Goal: Information Seeking & Learning: Learn about a topic

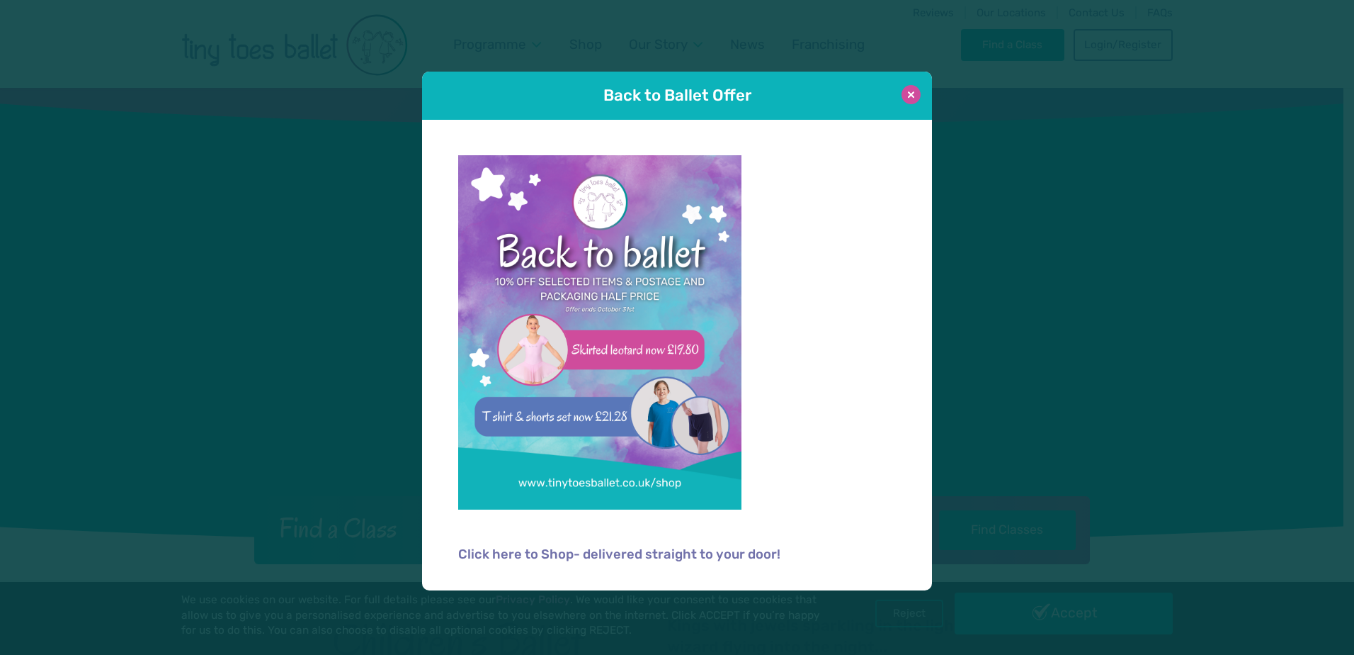
click at [912, 96] on button at bounding box center [911, 94] width 19 height 19
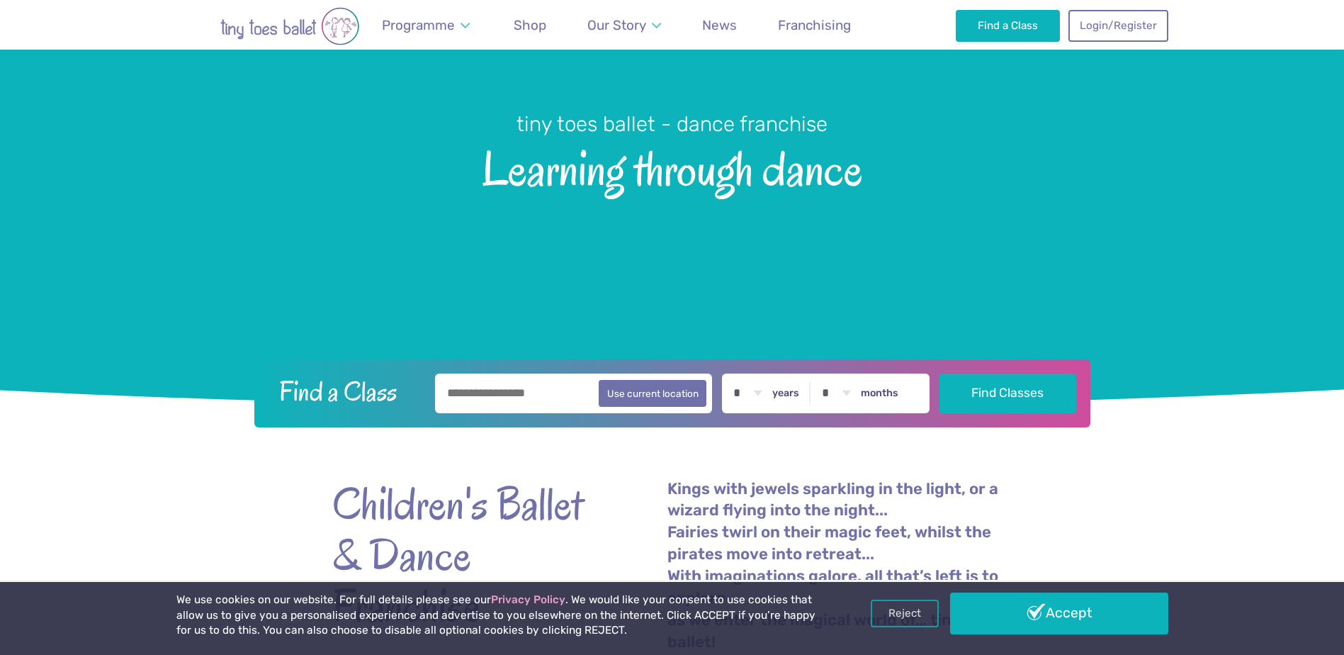
scroll to position [142, 0]
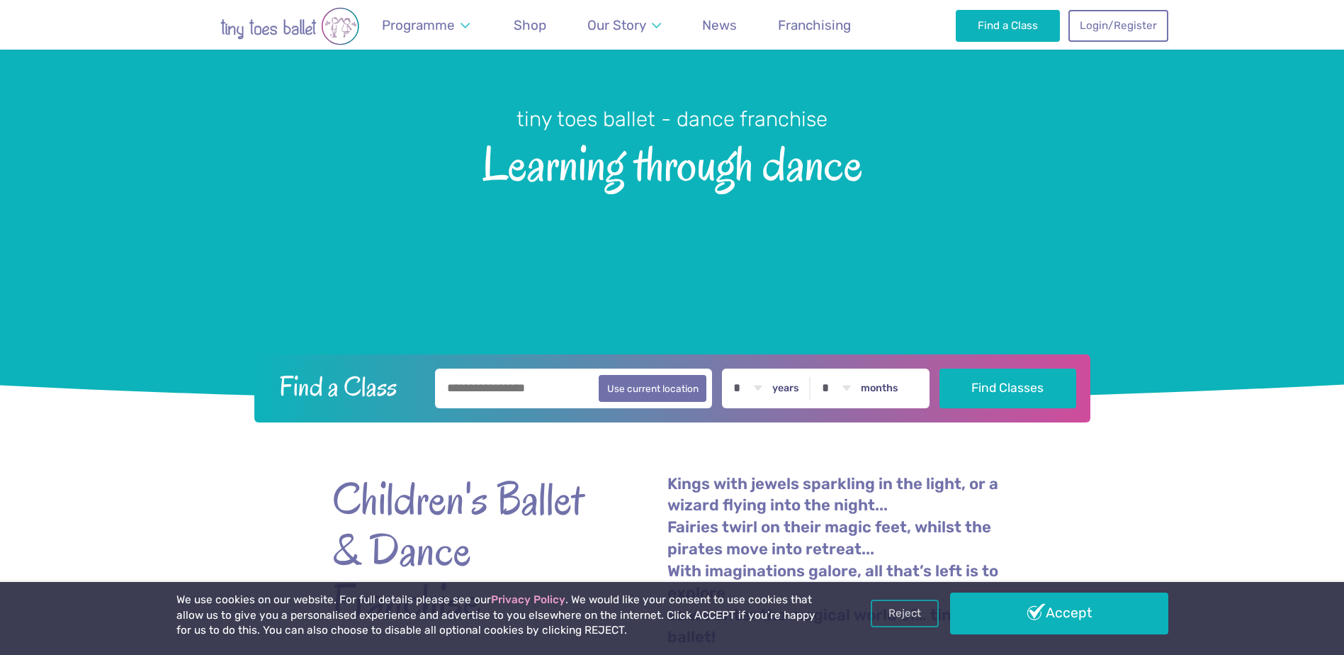
click at [516, 390] on input "text" at bounding box center [574, 388] width 278 height 40
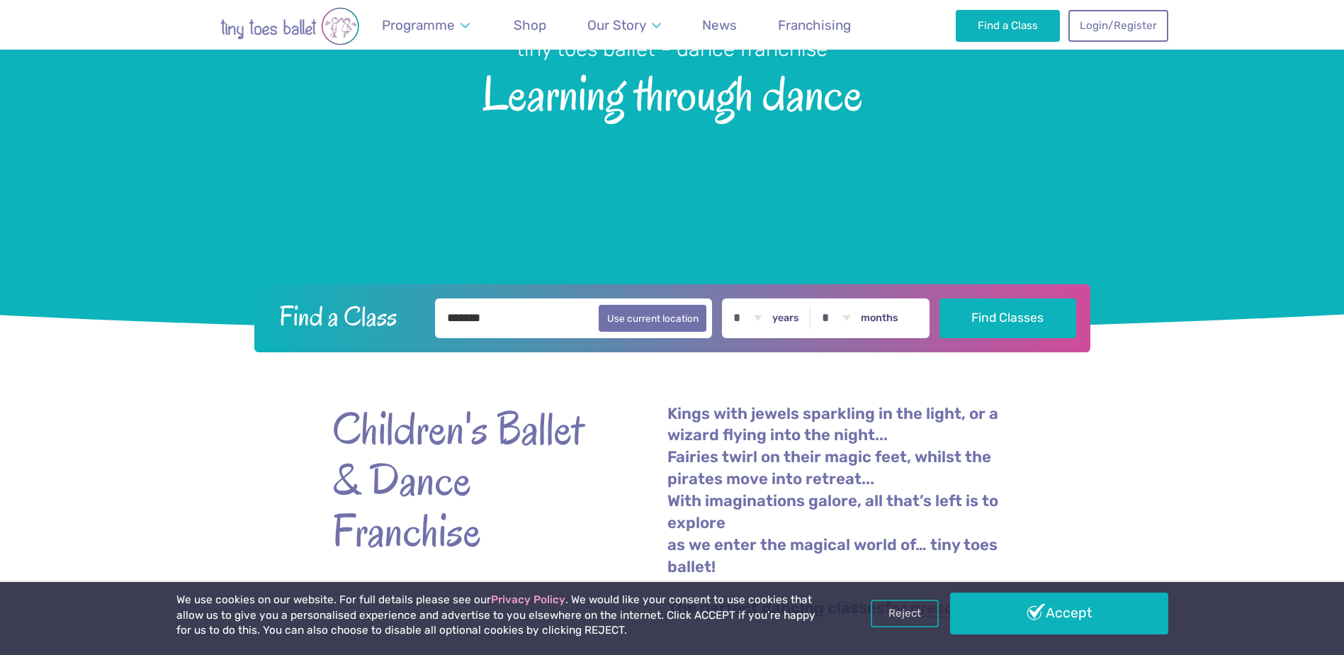
scroll to position [213, 0]
type input "*******"
click at [480, 377] on div "Children's Ballet & Dance Franchise Kings with jewels sparkling in the light, o…" at bounding box center [672, 504] width 680 height 307
click at [473, 317] on input "*******" at bounding box center [574, 318] width 278 height 40
click at [545, 395] on div "Children's Ballet & Dance Franchise Kings with jewels sparkling in the light, o…" at bounding box center [672, 504] width 680 height 307
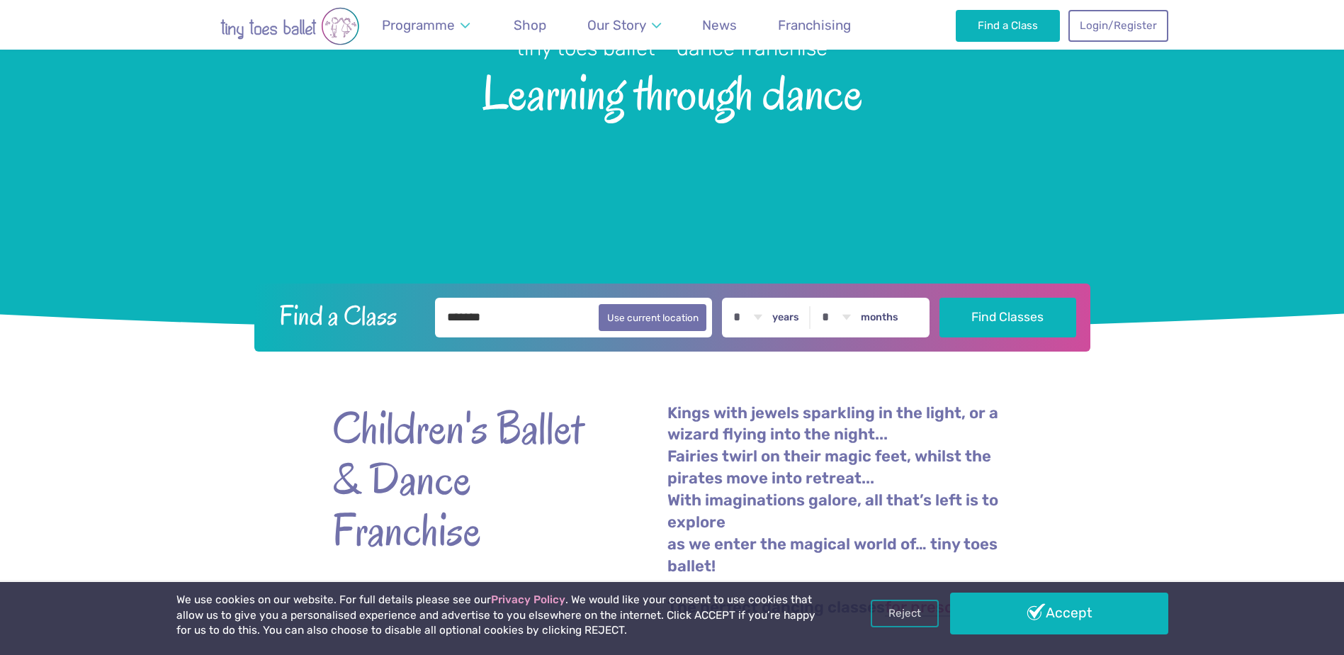
scroll to position [496, 0]
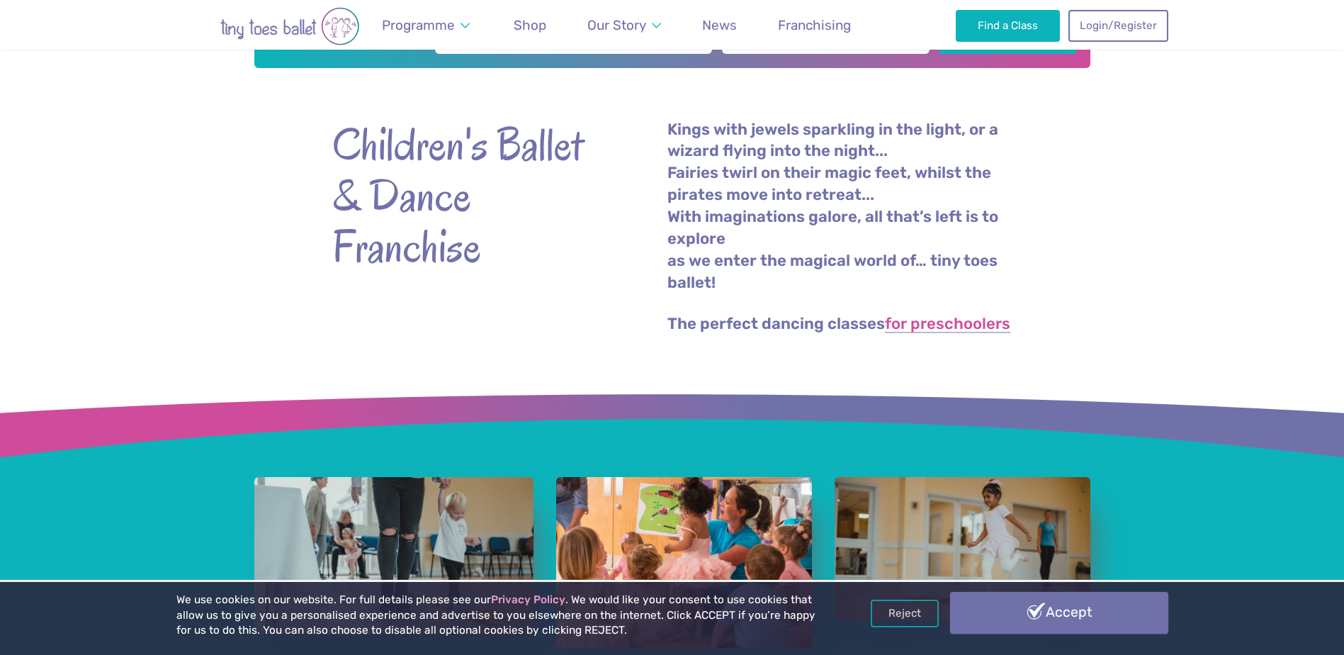
click at [1067, 623] on link "Accept" at bounding box center [1059, 612] width 218 height 41
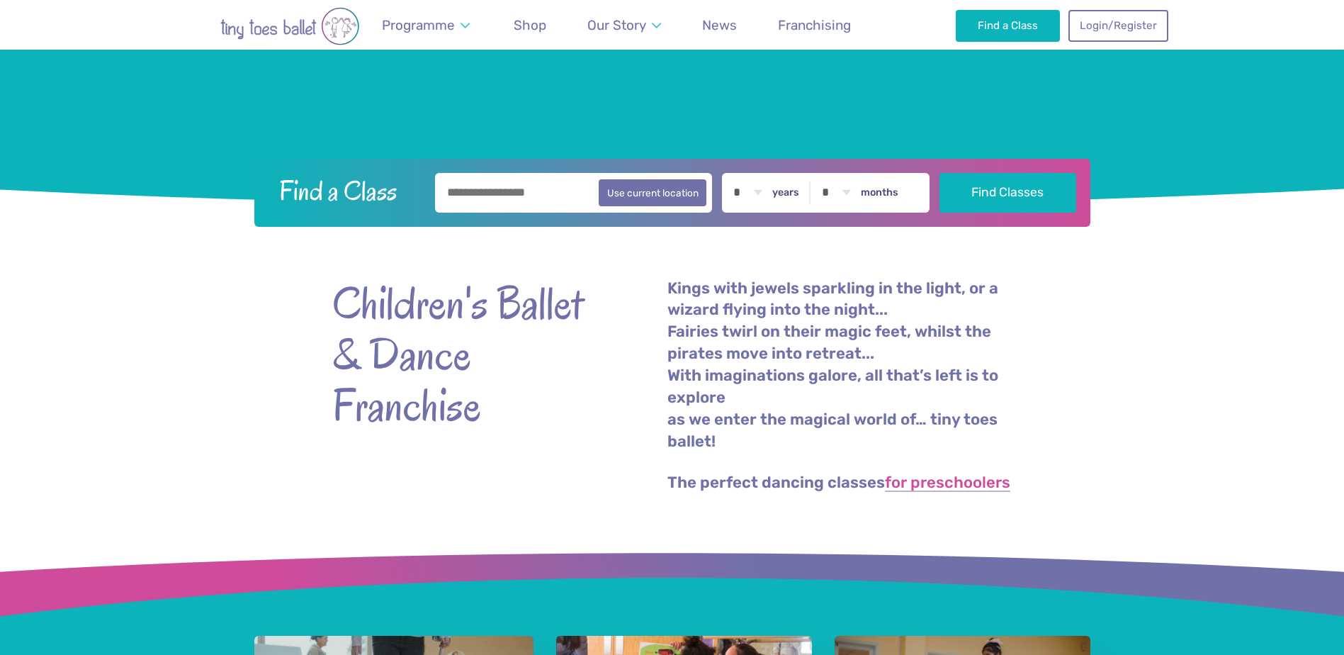
scroll to position [283, 0]
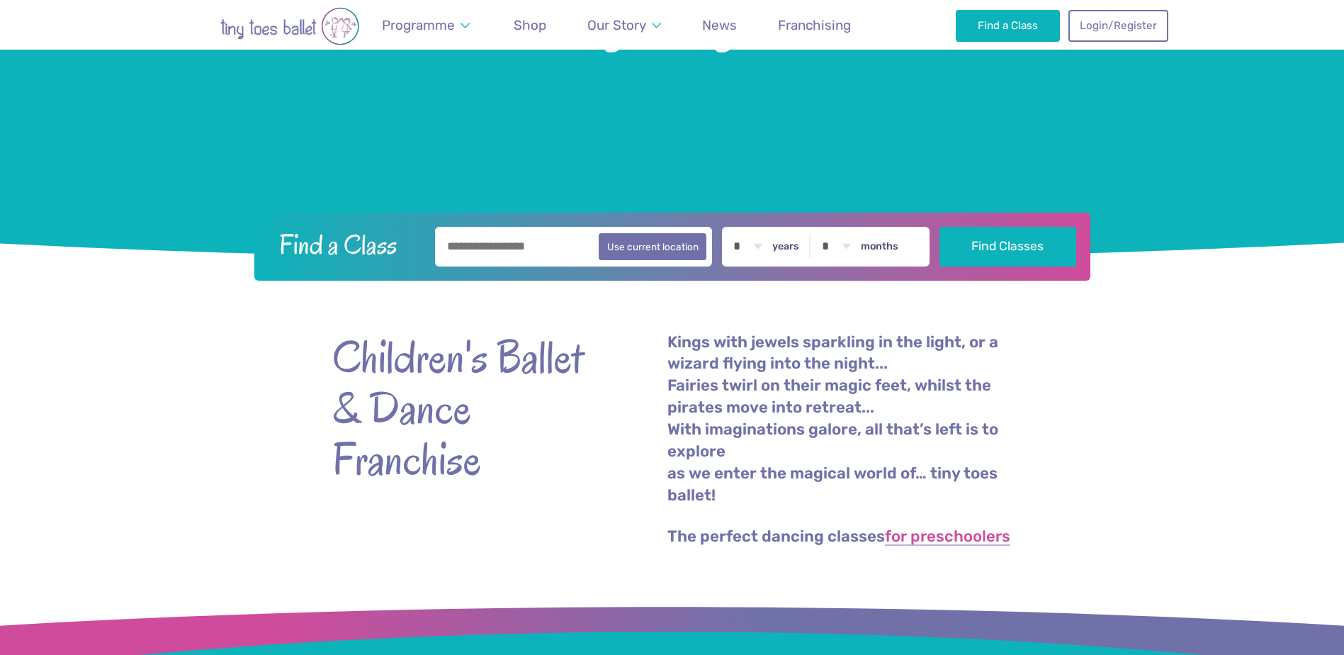
click at [769, 246] on select "* * * * * * * * * * ** ** **" at bounding box center [747, 247] width 44 height 40
select select "*"
click at [736, 227] on select "* * * * * * * * * * ** ** **" at bounding box center [747, 247] width 44 height 40
click at [476, 252] on input "text" at bounding box center [574, 247] width 278 height 40
type input "*******"
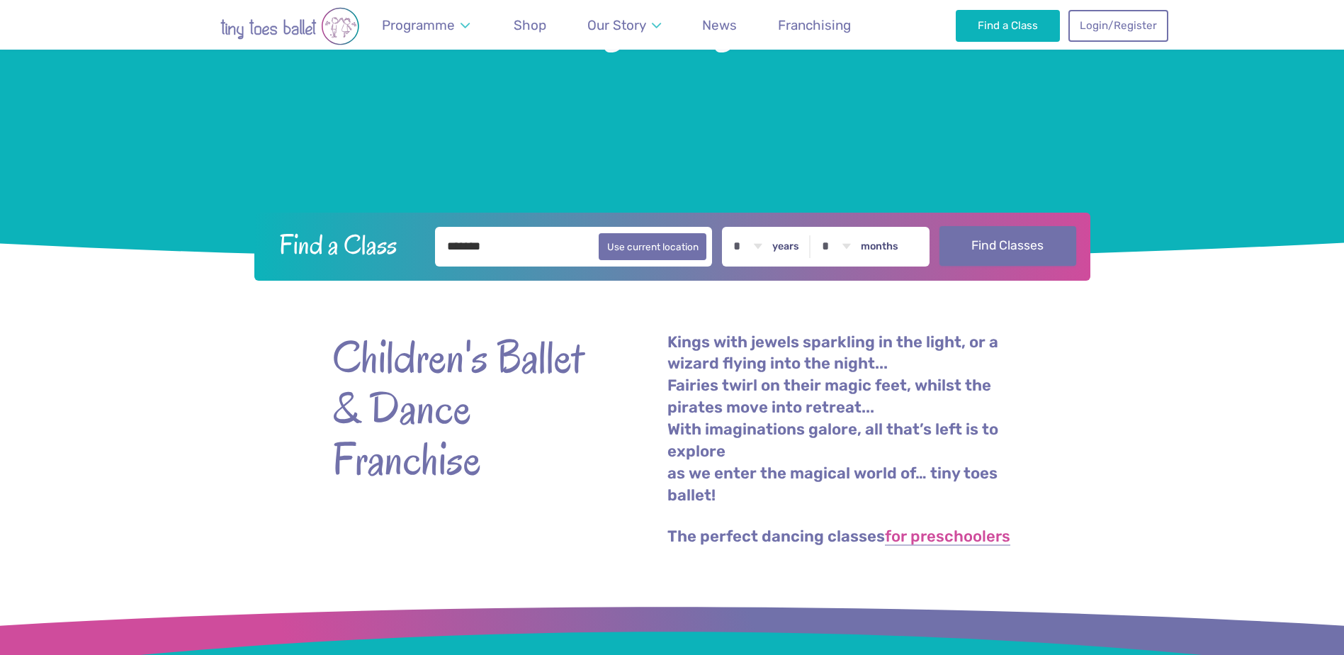
click at [983, 236] on button "Find Classes" at bounding box center [1007, 246] width 137 height 40
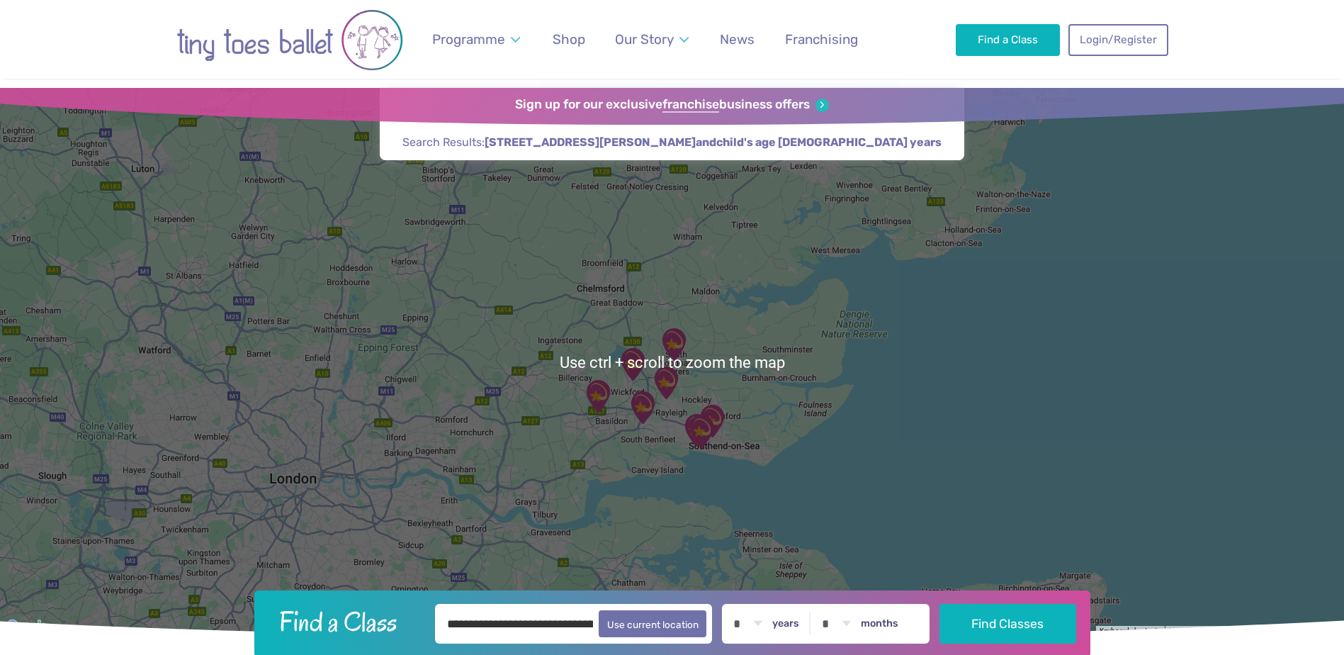
scroll to position [71, 0]
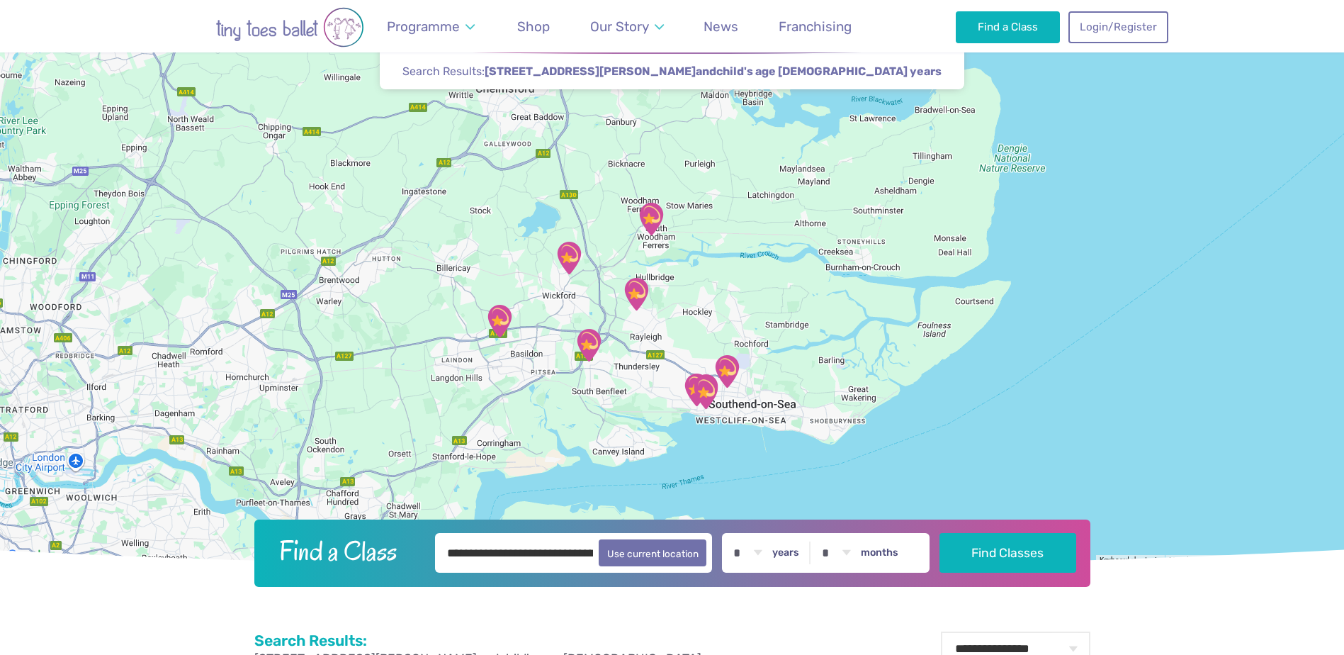
click at [651, 216] on img "Champions Manor Hall" at bounding box center [650, 218] width 35 height 35
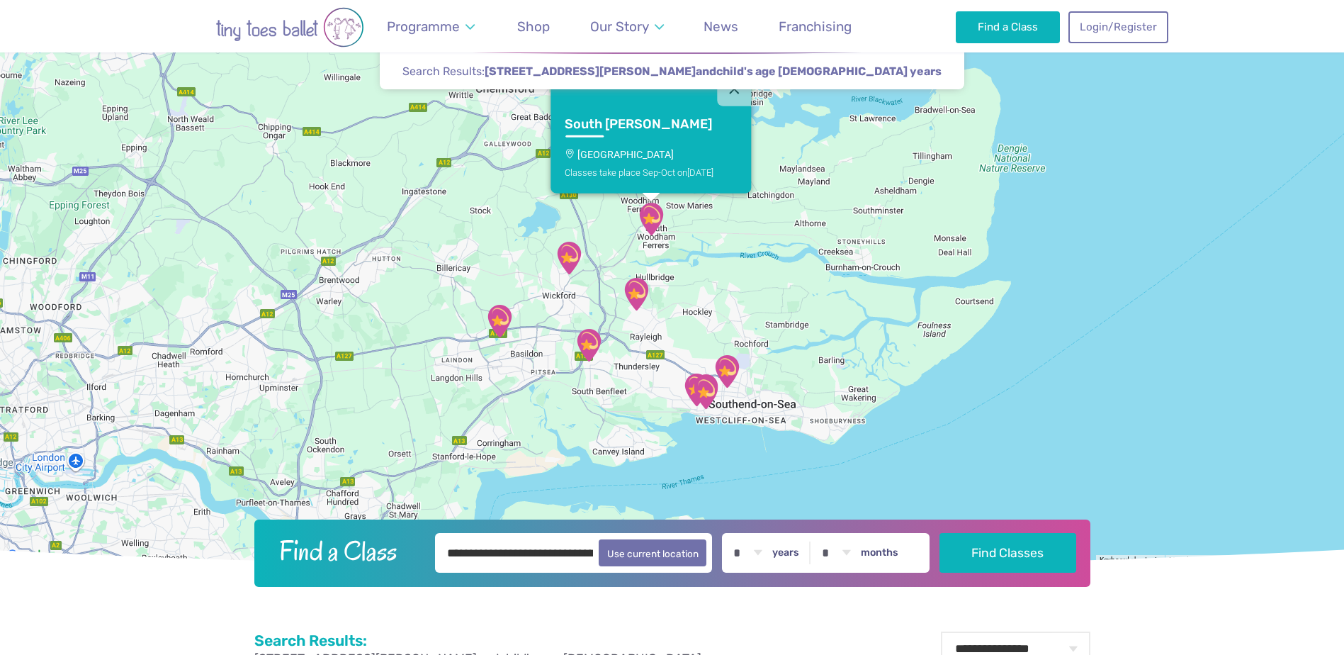
click at [651, 216] on img "Champions Manor Hall" at bounding box center [650, 218] width 35 height 35
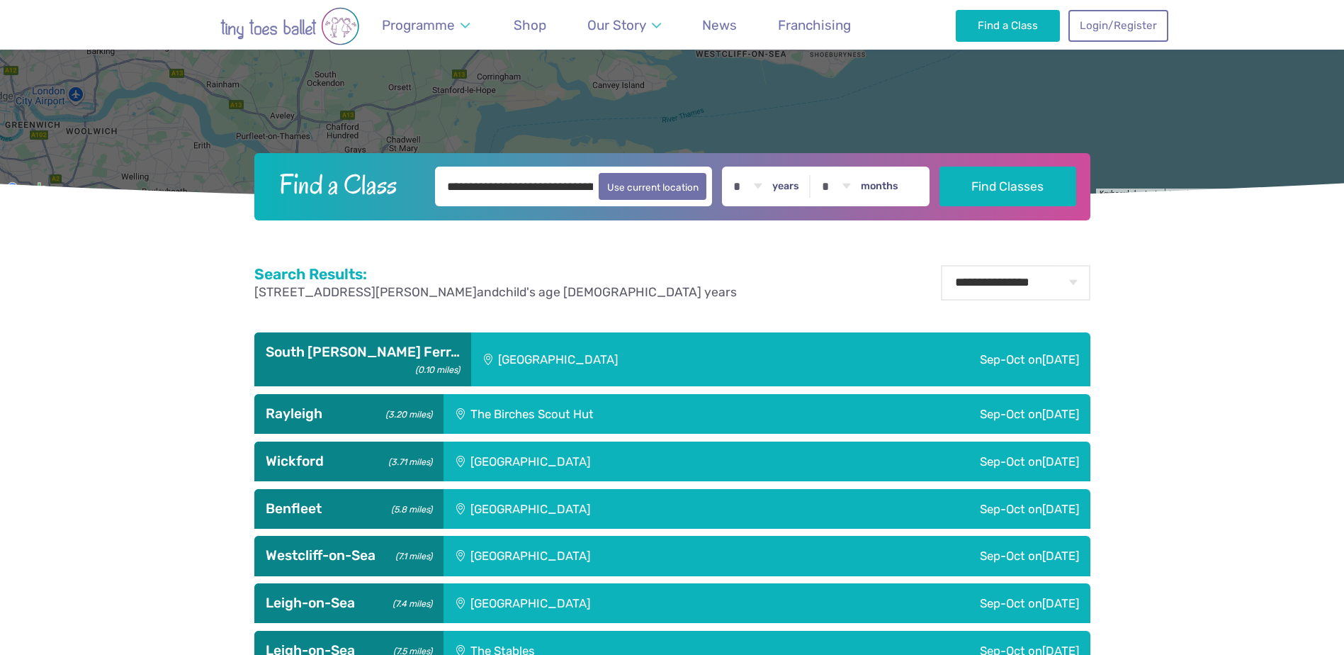
scroll to position [496, 0]
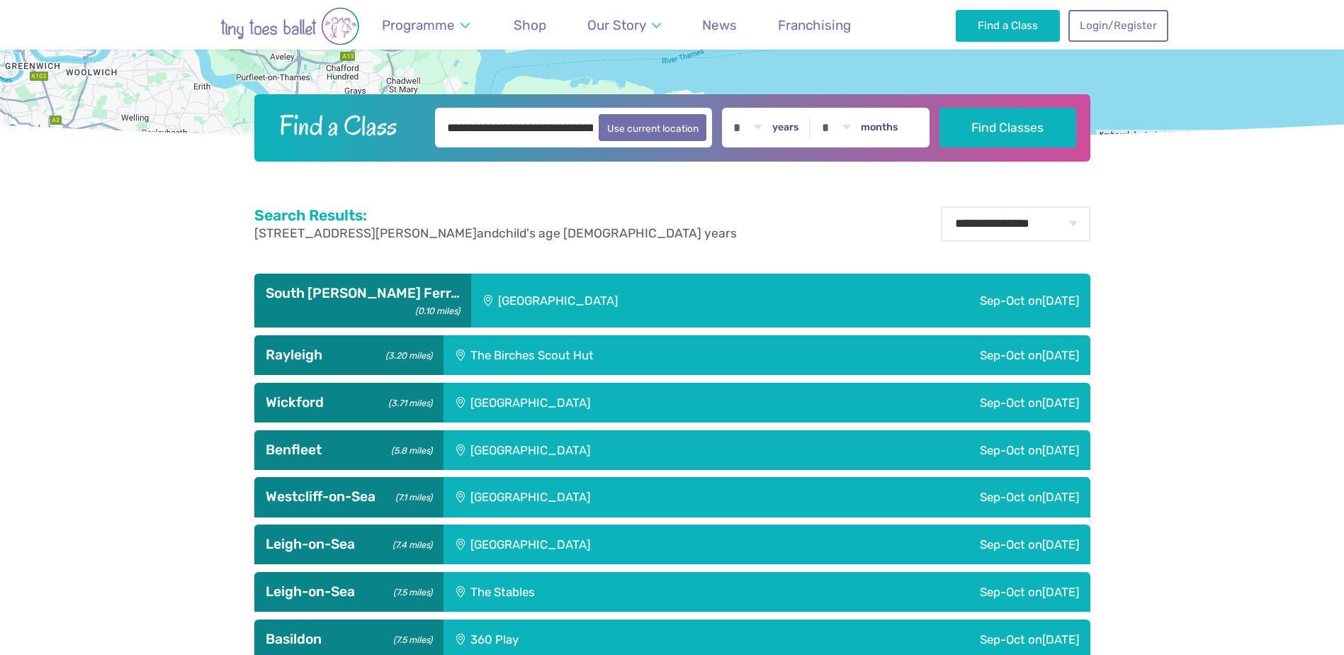
click at [985, 300] on div "Sep-Oct on Tuesday" at bounding box center [955, 300] width 269 height 55
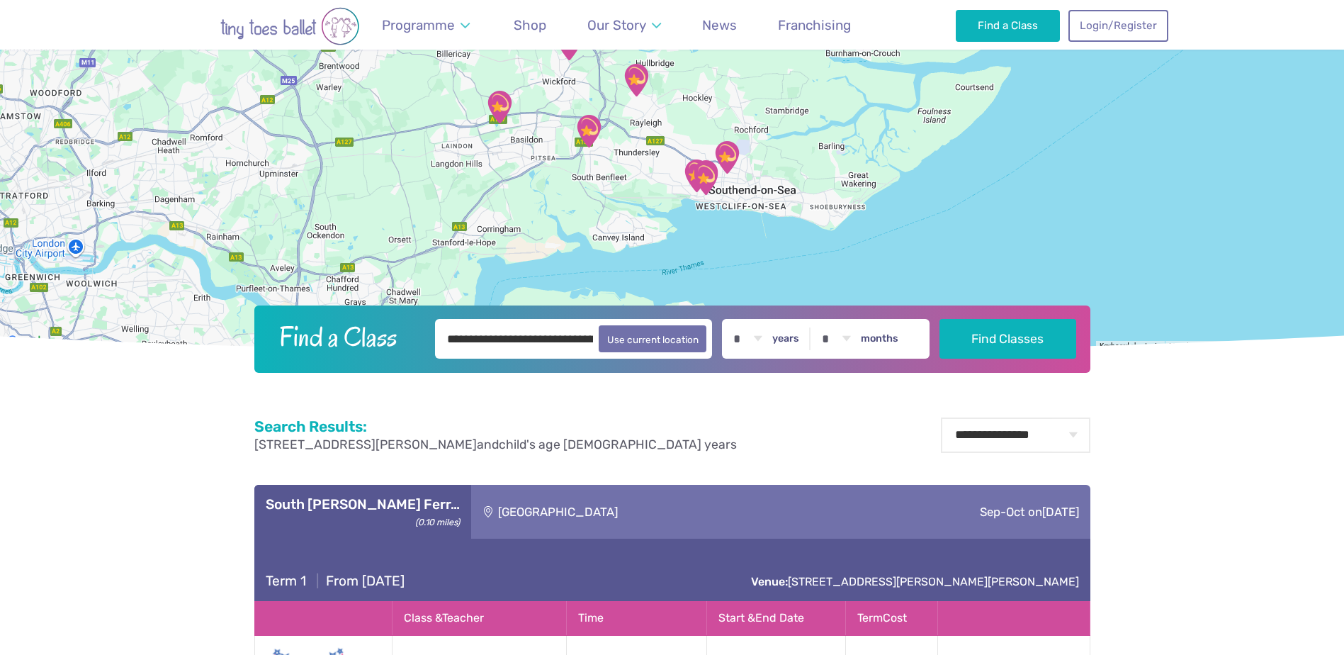
scroll to position [283, 0]
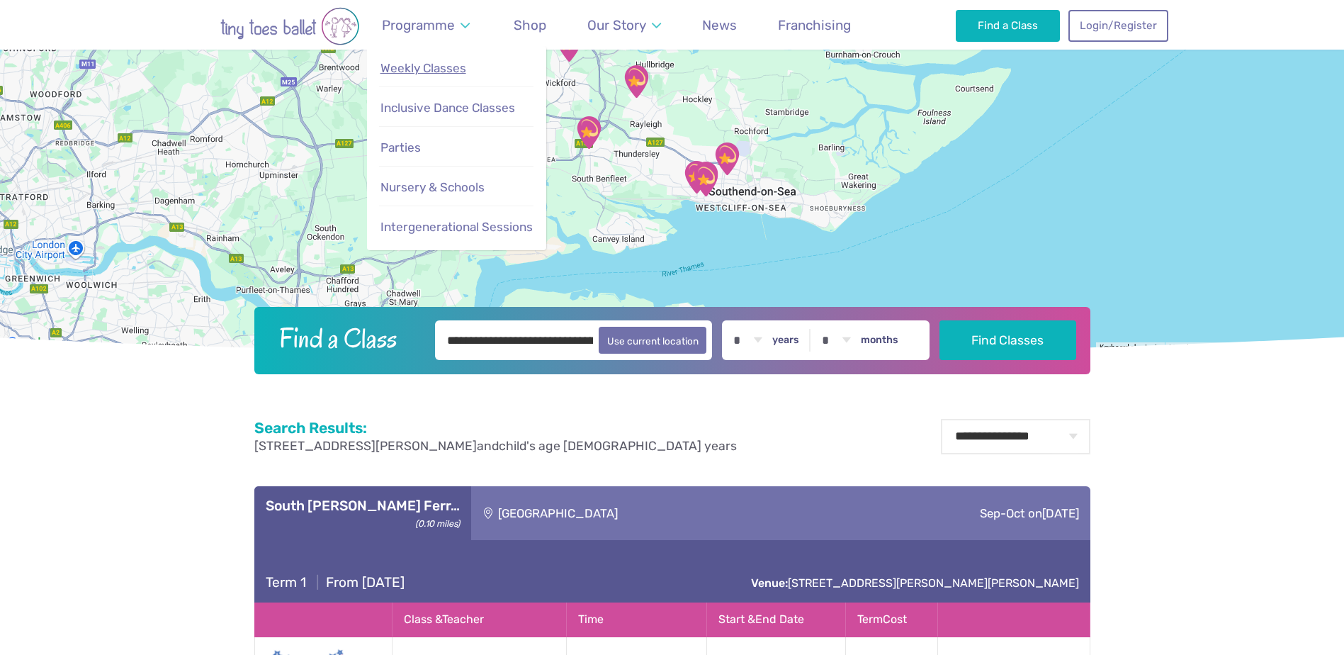
click at [410, 63] on span "Weekly Classes" at bounding box center [423, 68] width 86 height 14
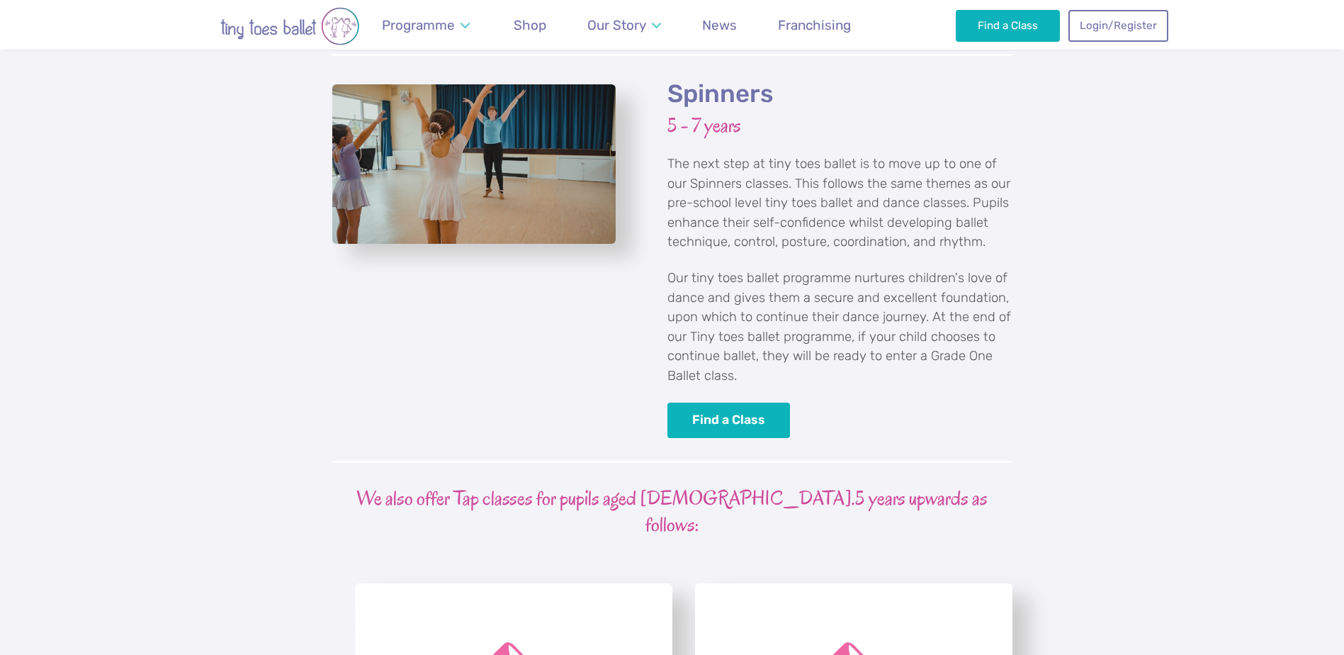
scroll to position [3259, 0]
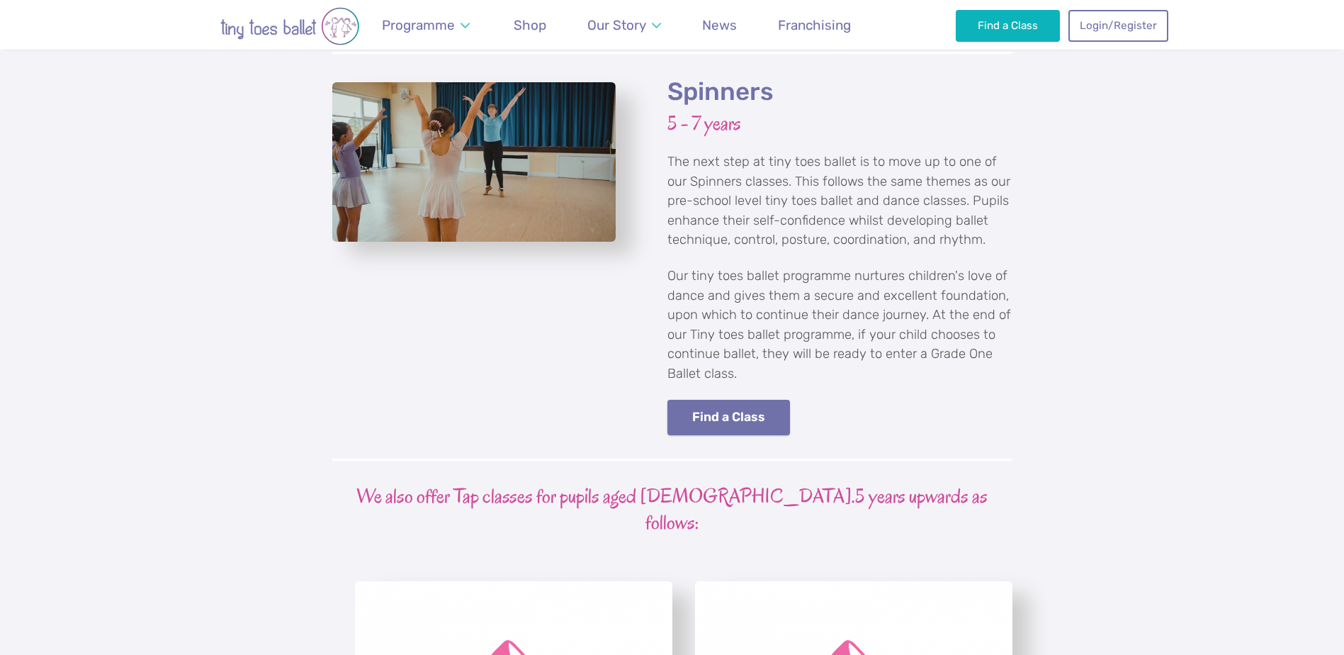
click at [736, 400] on link "Find a Class" at bounding box center [728, 418] width 123 height 36
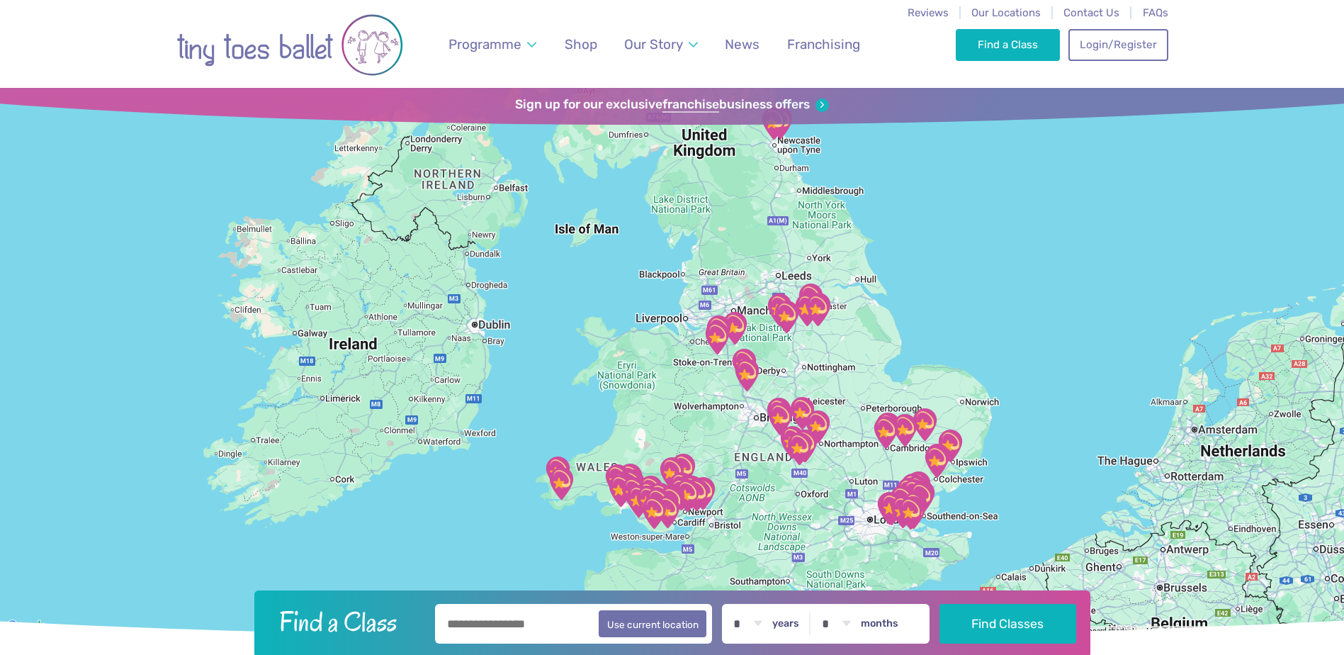
click at [484, 614] on input "text" at bounding box center [574, 624] width 278 height 40
type input "*******"
click at [1006, 629] on button "Find Classes" at bounding box center [1007, 623] width 137 height 40
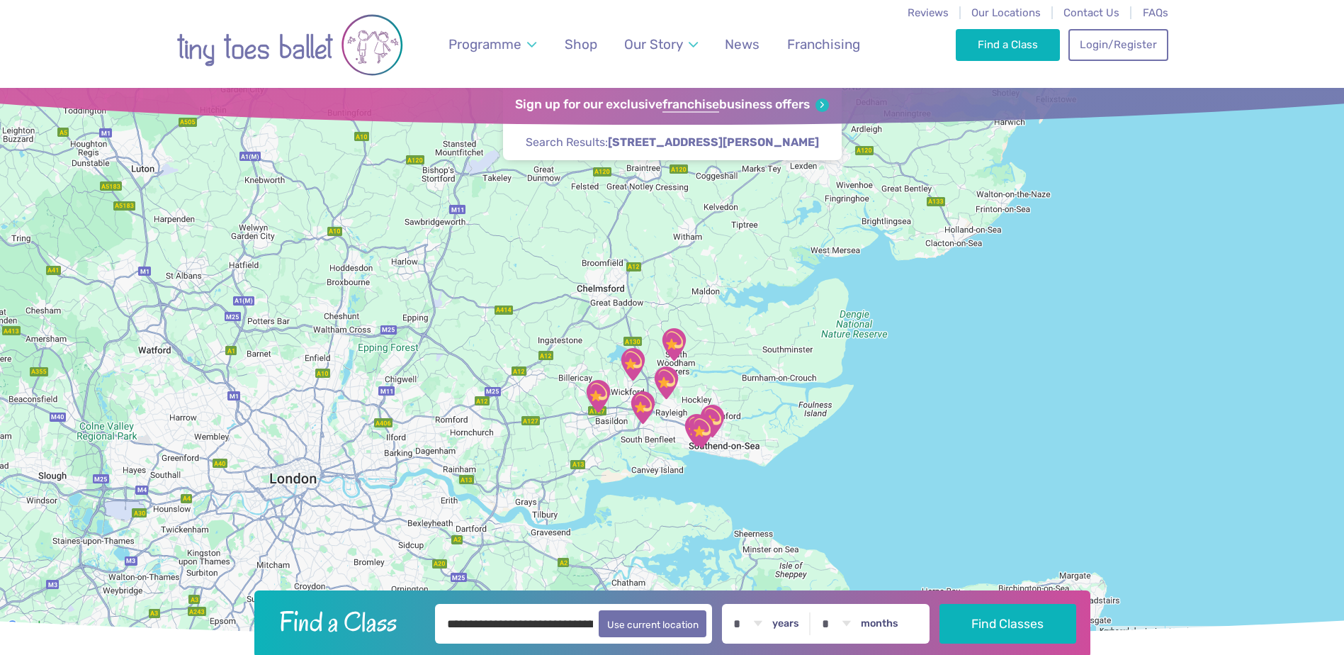
click at [681, 347] on img "Champions Manor Hall" at bounding box center [673, 344] width 35 height 35
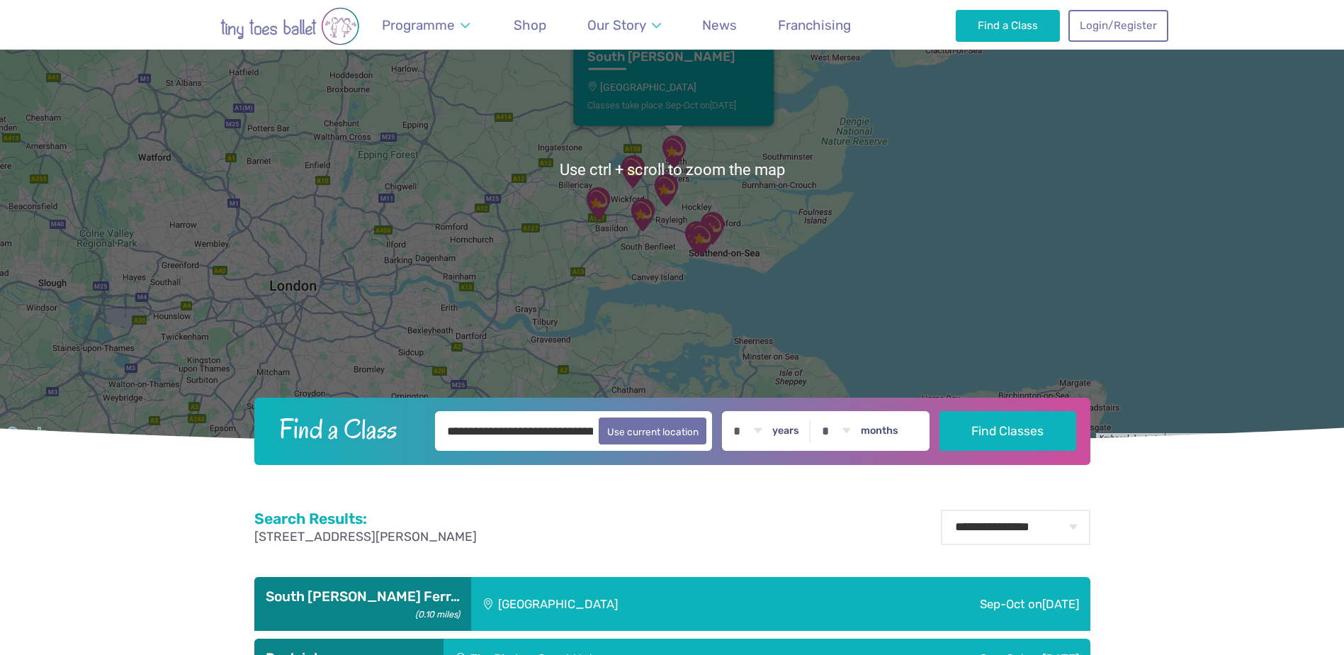
scroll to position [283, 0]
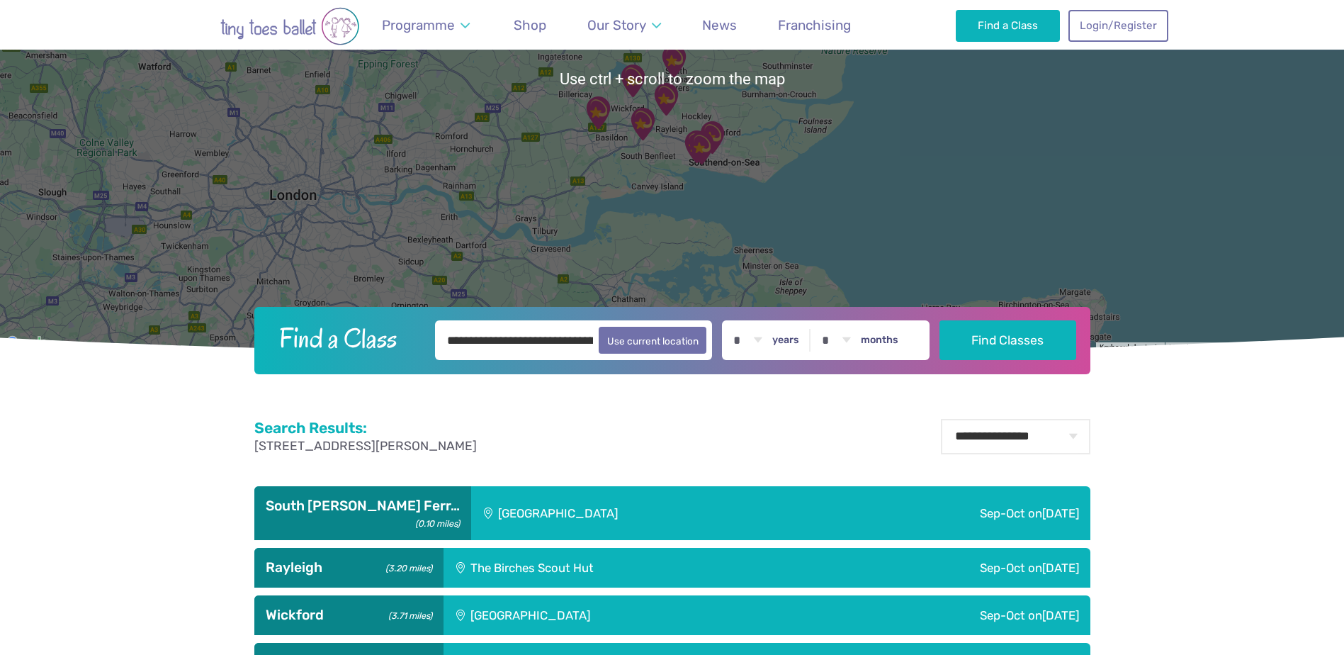
click at [670, 514] on div "[GEOGRAPHIC_DATA]" at bounding box center [646, 513] width 350 height 55
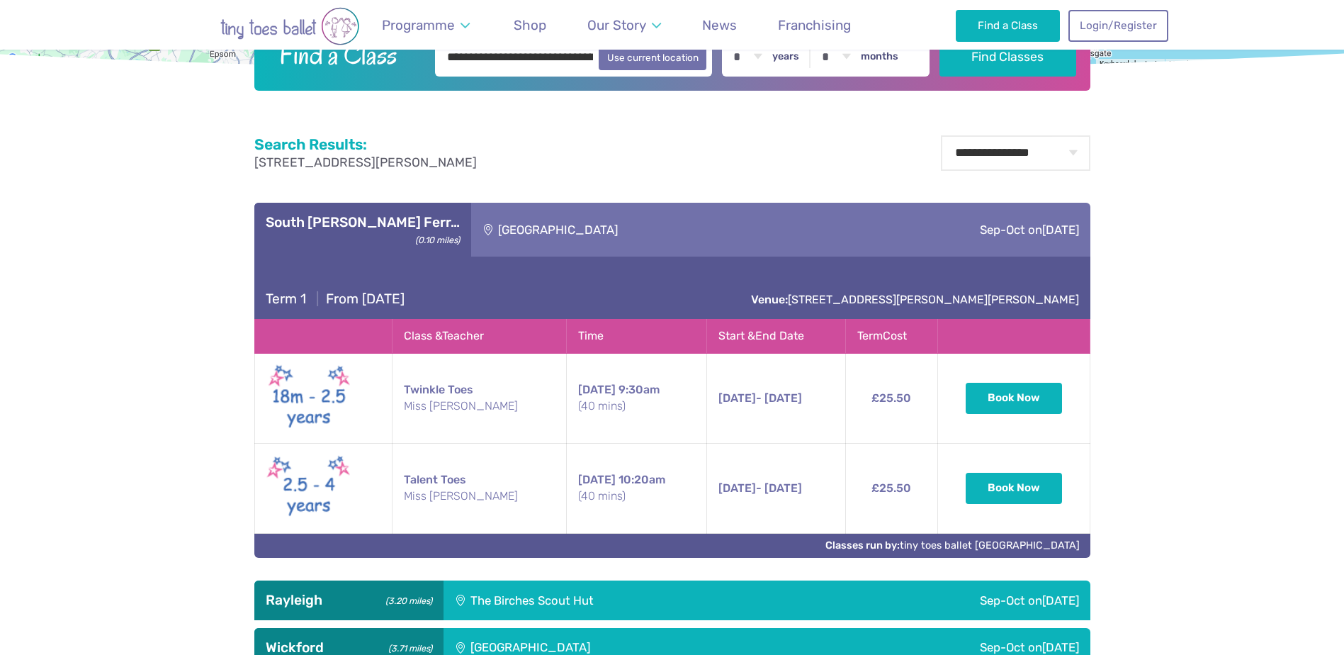
scroll to position [638, 0]
